Goal: Navigation & Orientation: Understand site structure

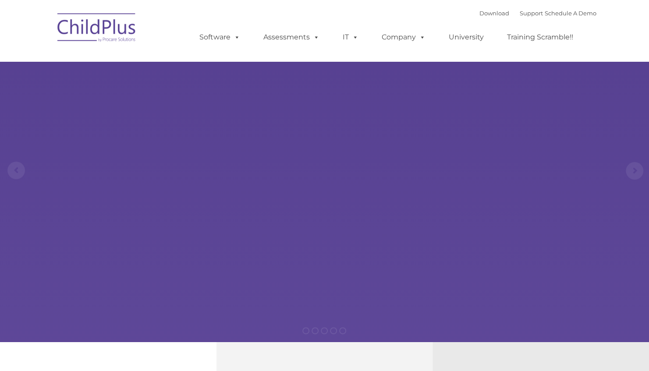
select select "MEDIUM"
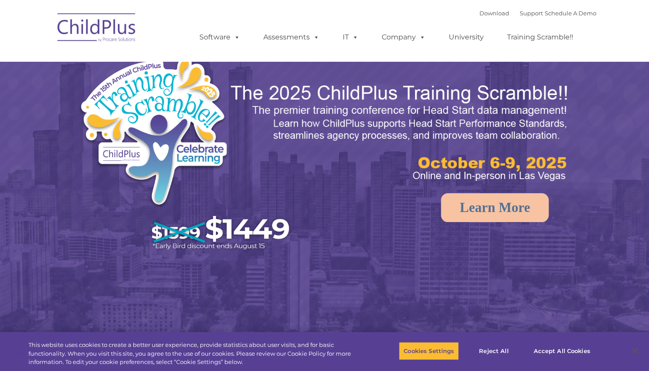
select select "MEDIUM"
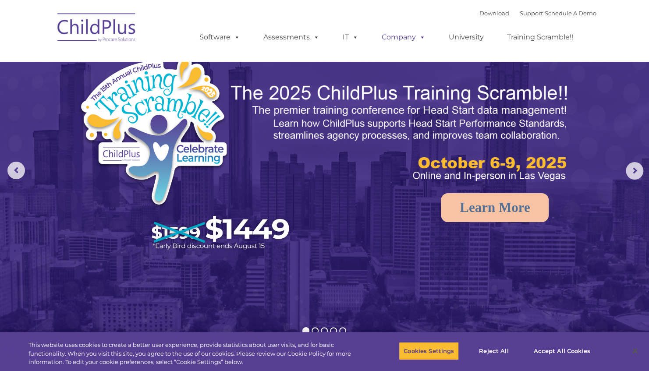
click at [411, 37] on link "Company" at bounding box center [403, 38] width 61 height 18
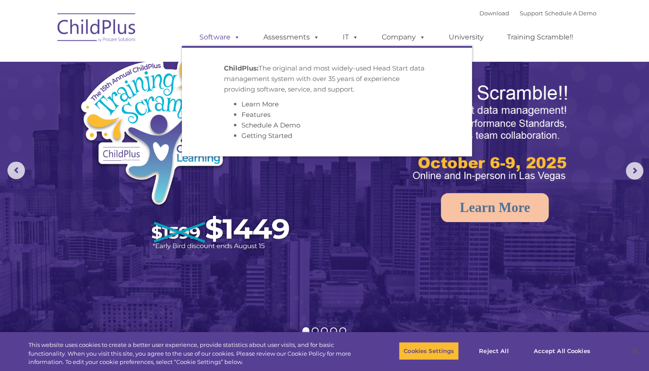
click at [234, 36] on span at bounding box center [236, 37] width 10 height 8
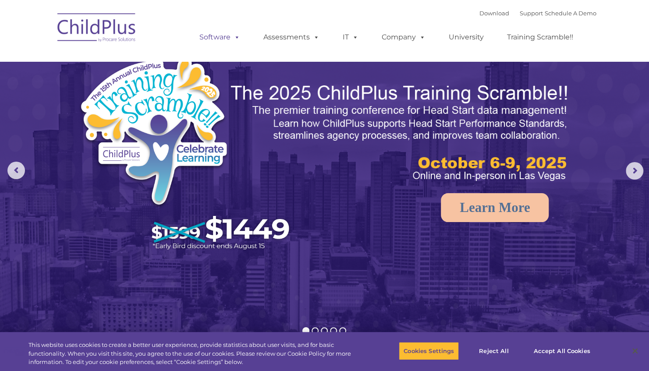
click at [234, 36] on span at bounding box center [236, 37] width 10 height 8
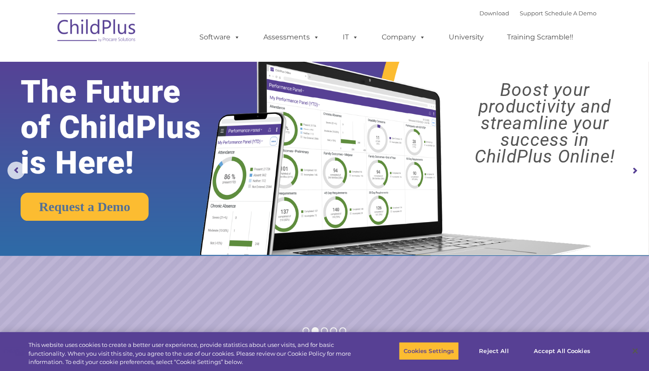
click at [268, 21] on ul "Software ChildPlus: The original and most widely-used Head Start data managemen…" at bounding box center [389, 37] width 415 height 35
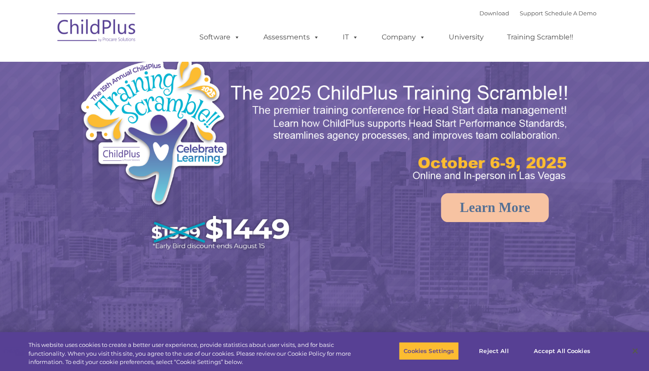
select select "MEDIUM"
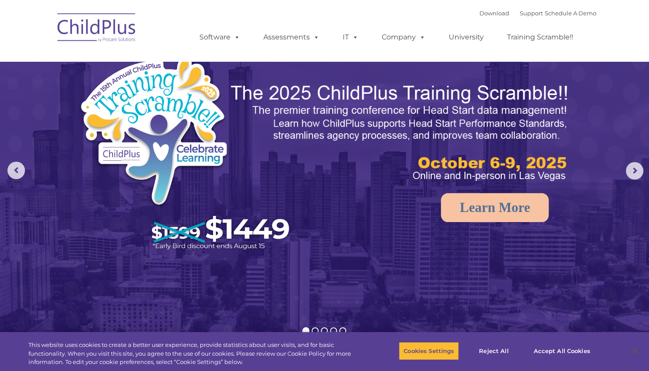
click at [113, 30] on img at bounding box center [97, 29] width 88 height 44
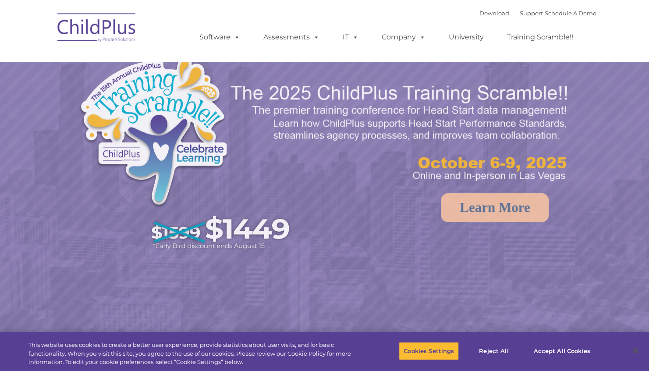
select select "MEDIUM"
